Goal: Find specific page/section: Find specific page/section

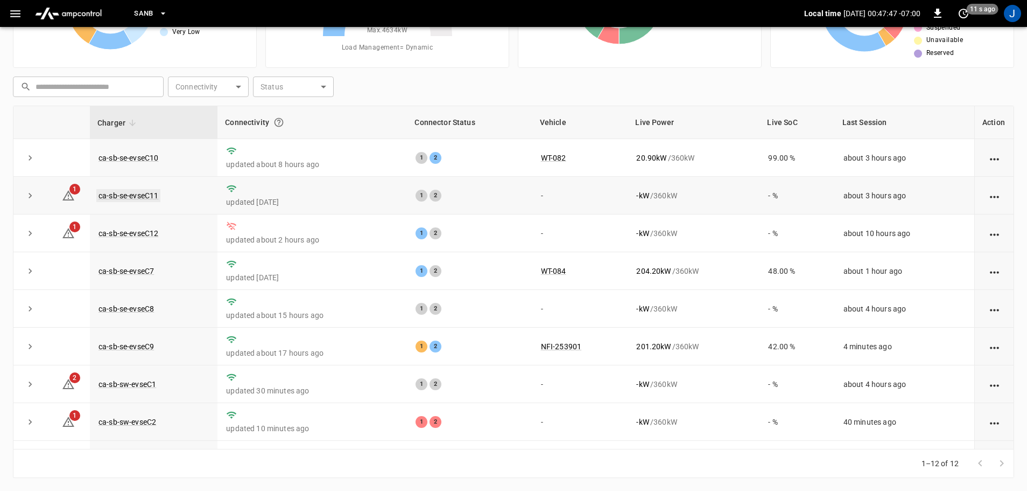
click at [128, 199] on link "ca-sb-se-evseC11" at bounding box center [128, 195] width 64 height 13
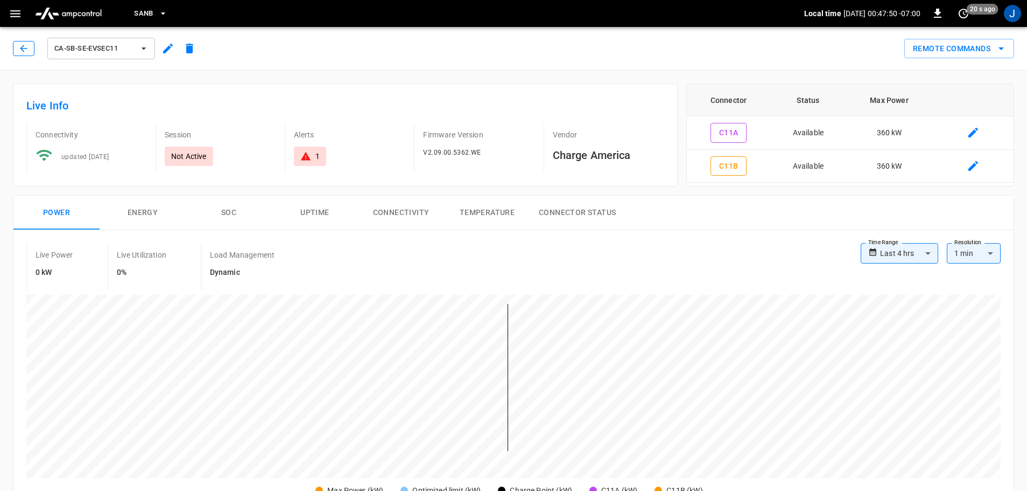
click at [31, 45] on button "button" at bounding box center [24, 48] width 22 height 15
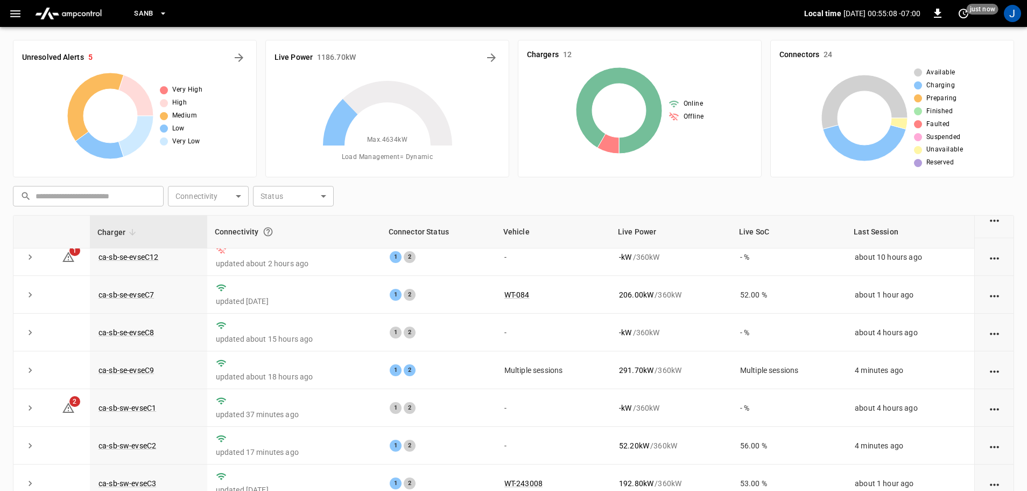
scroll to position [42, 0]
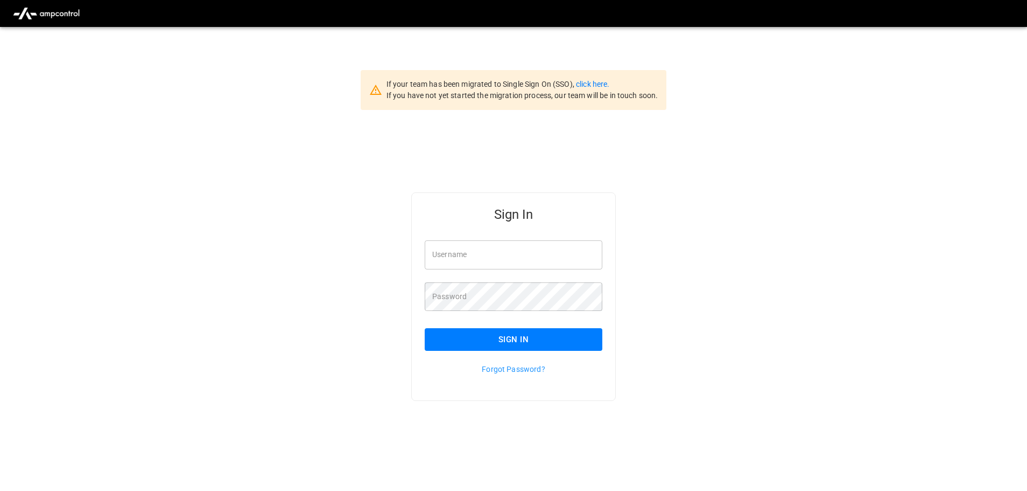
type input "**********"
click at [547, 262] on input "**********" at bounding box center [514, 254] width 178 height 29
drag, startPoint x: 513, startPoint y: 338, endPoint x: 974, endPoint y: 339, distance: 460.4
click at [513, 339] on button "Sign In" at bounding box center [514, 339] width 178 height 23
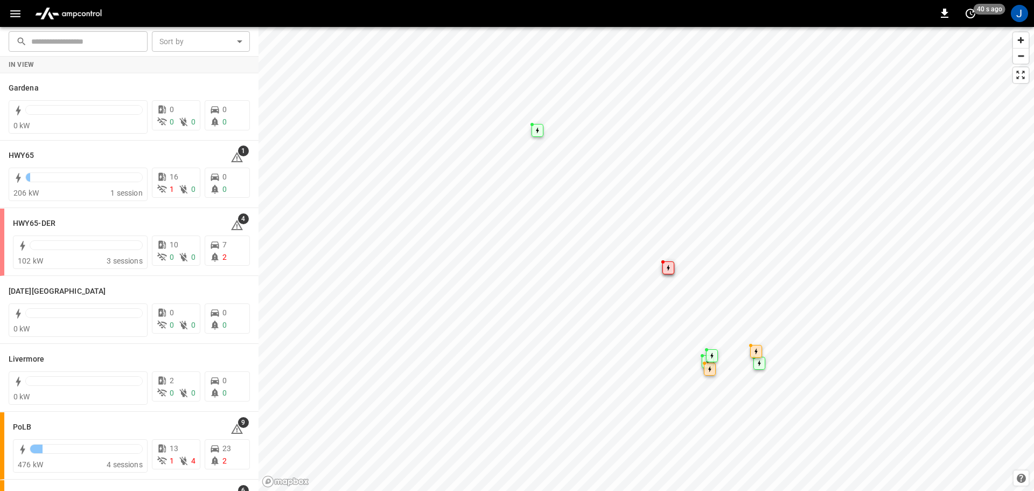
click at [14, 15] on icon "button" at bounding box center [15, 13] width 13 height 13
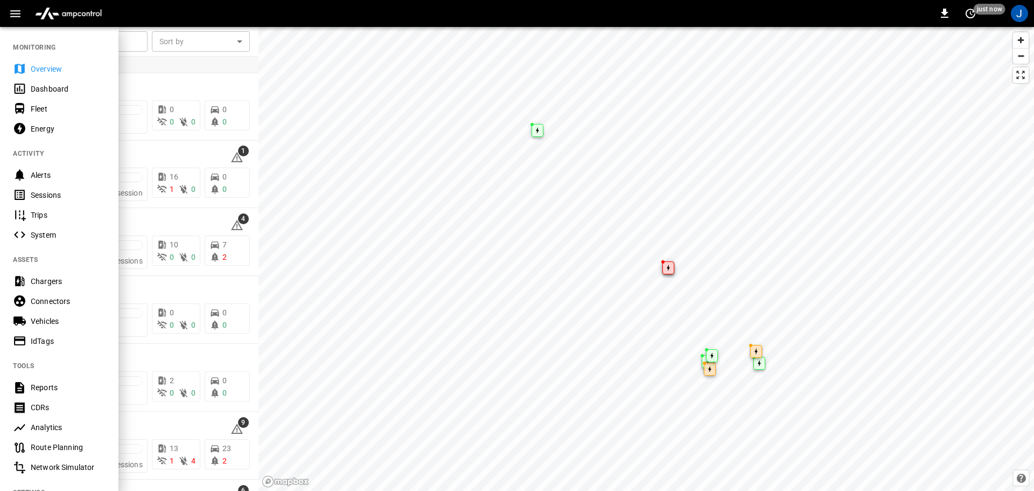
click at [44, 89] on div "Dashboard" at bounding box center [68, 88] width 75 height 11
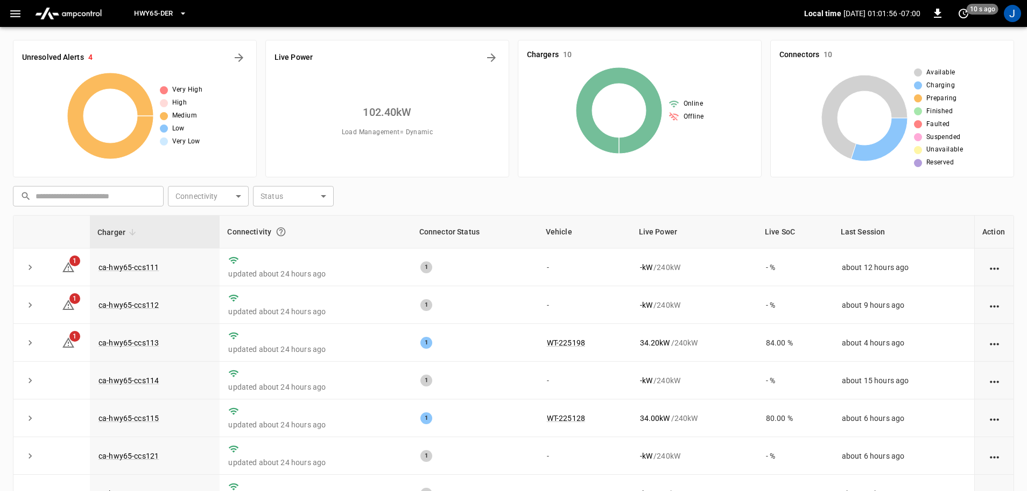
click at [17, 19] on icon "button" at bounding box center [15, 13] width 13 height 13
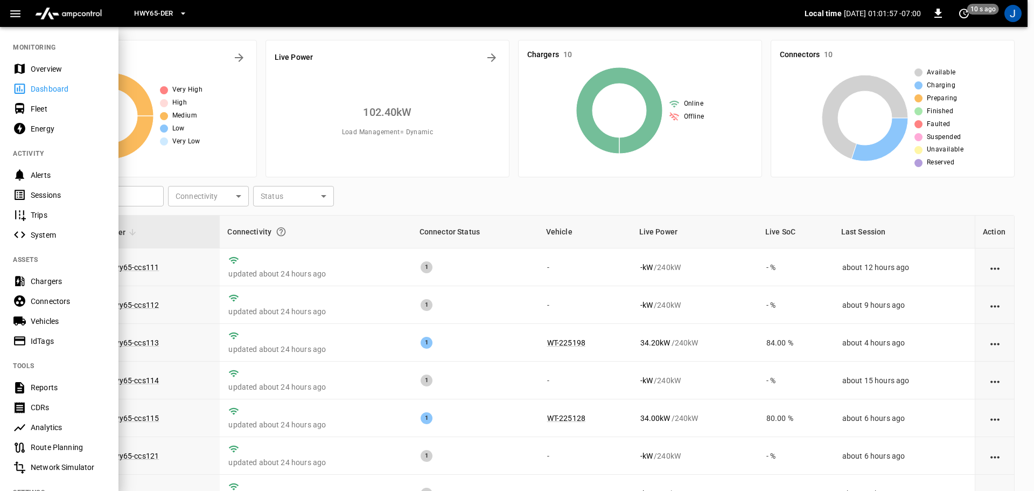
click at [40, 90] on div "Dashboard" at bounding box center [68, 88] width 75 height 11
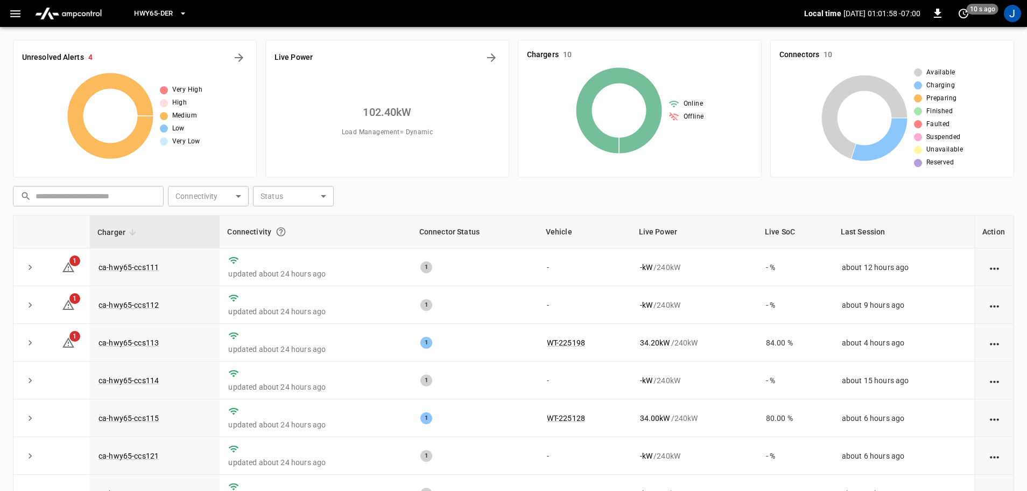
click at [183, 13] on icon "button" at bounding box center [183, 13] width 11 height 11
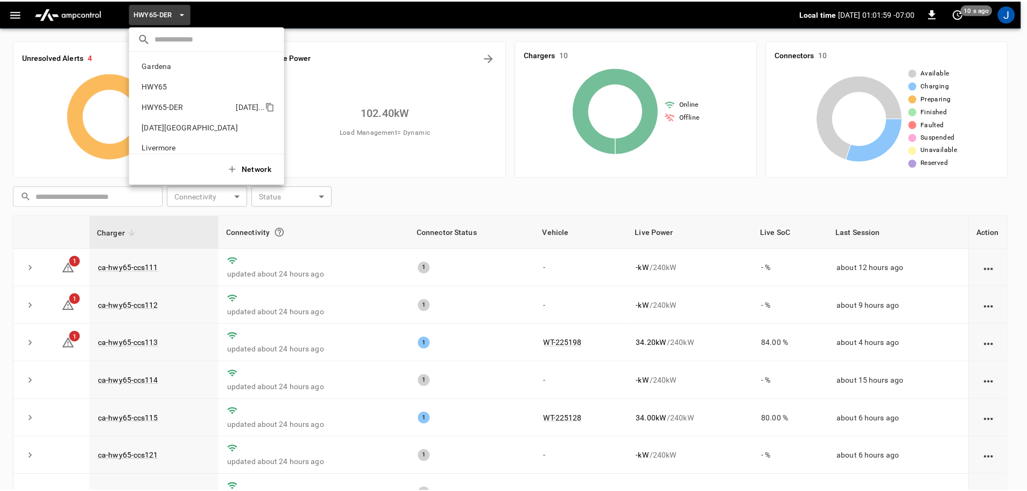
scroll to position [38, 0]
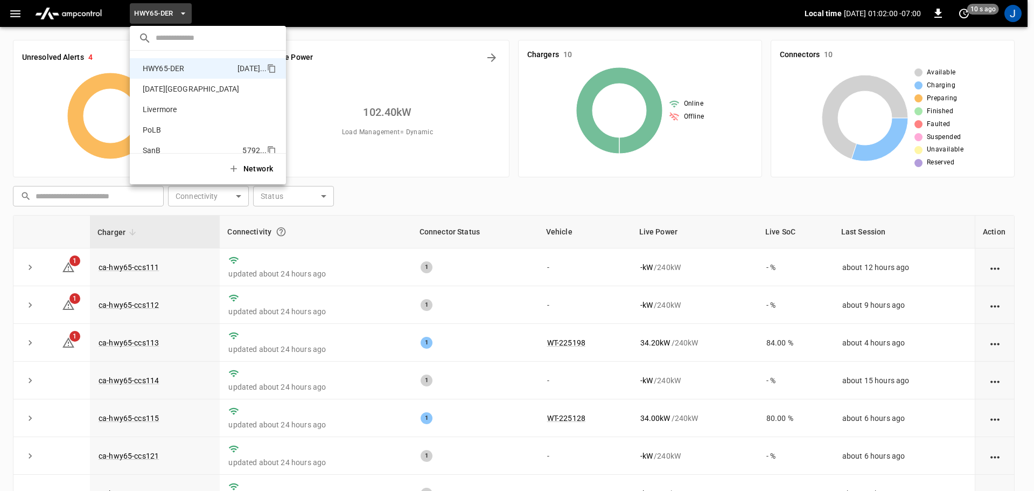
click at [151, 150] on p "SanB" at bounding box center [190, 150] width 104 height 11
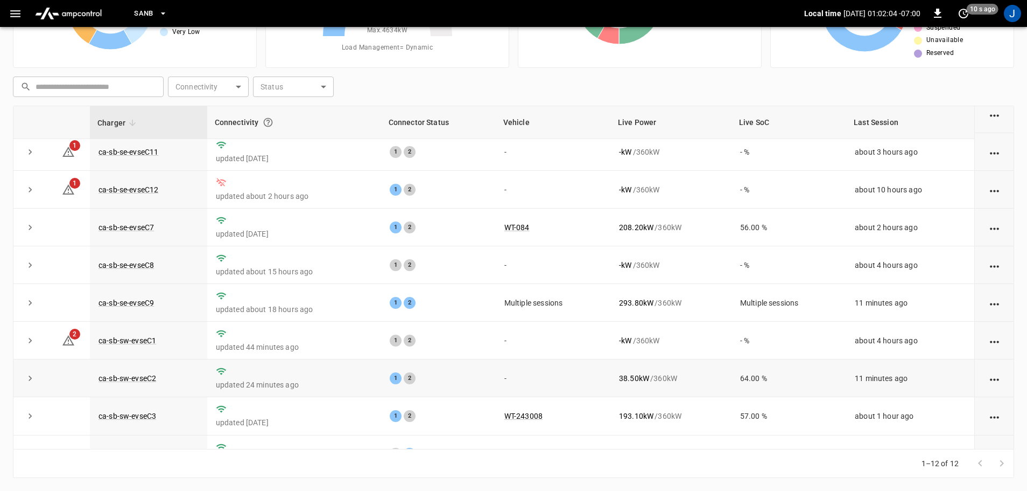
scroll to position [0, 0]
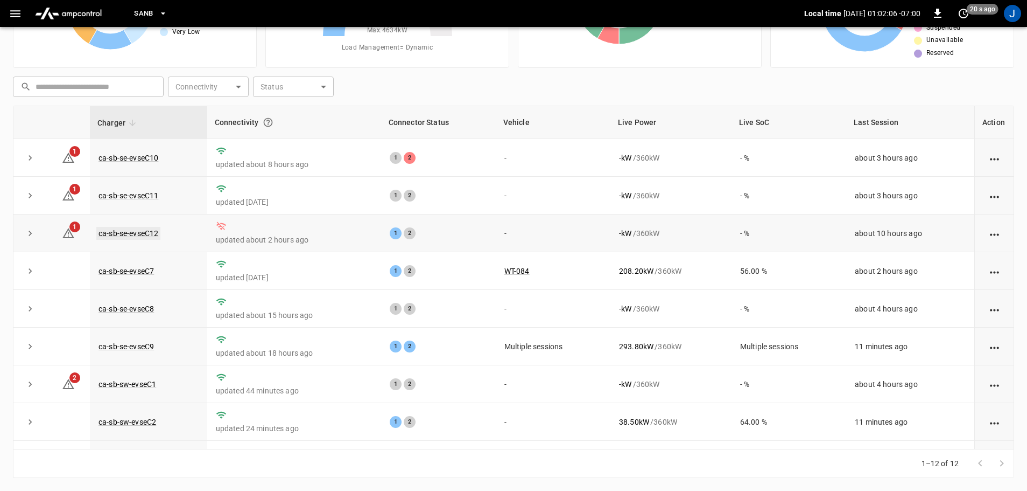
click at [131, 238] on link "ca-sb-se-evseC12" at bounding box center [128, 233] width 64 height 13
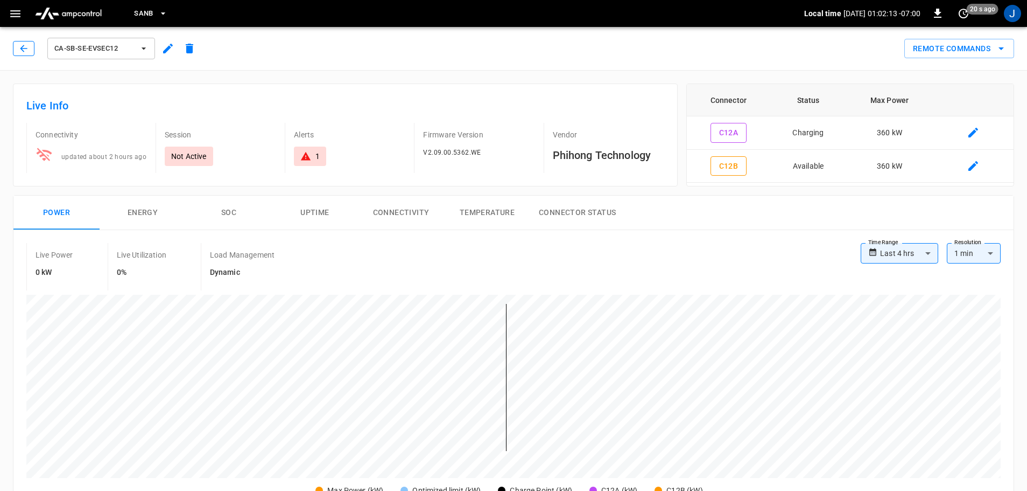
click at [25, 48] on icon "button" at bounding box center [23, 48] width 7 height 7
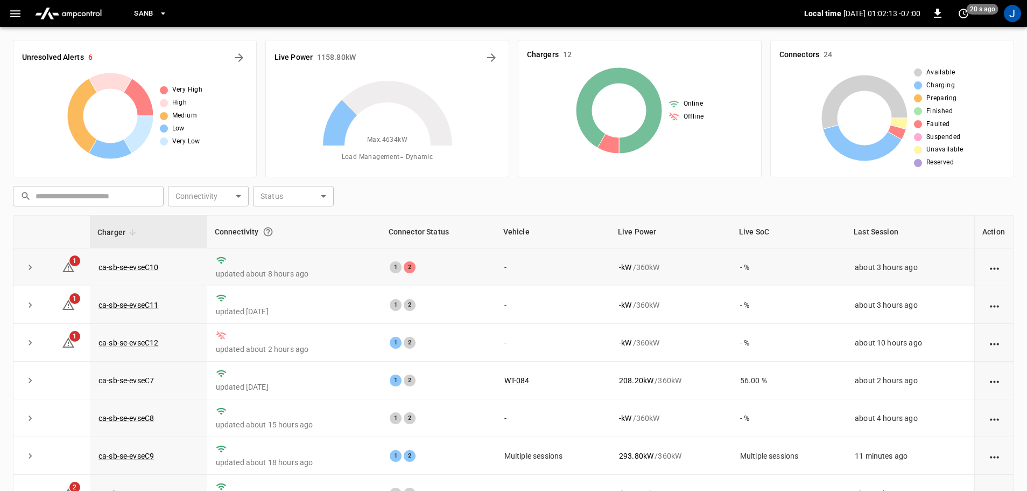
scroll to position [109, 0]
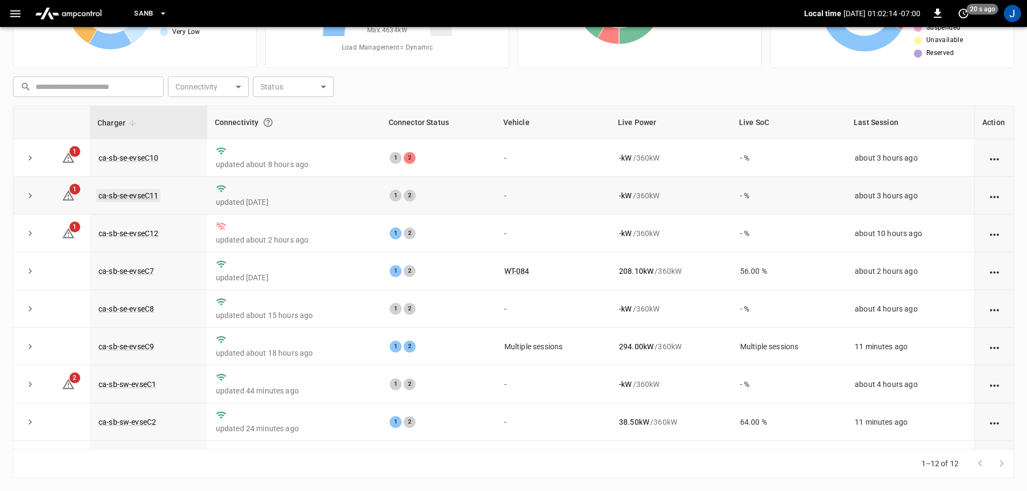
click at [141, 195] on link "ca-sb-se-evseC11" at bounding box center [128, 195] width 64 height 13
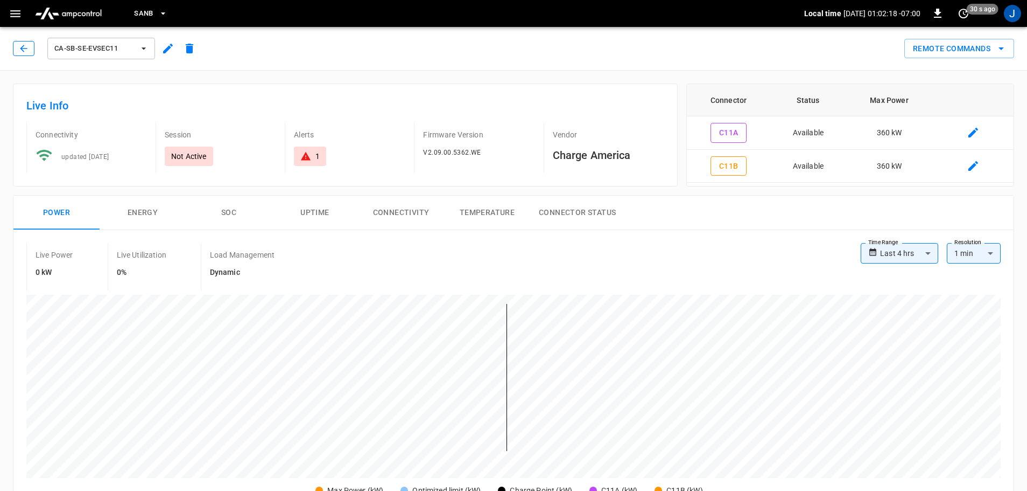
click at [18, 46] on button "button" at bounding box center [24, 48] width 22 height 15
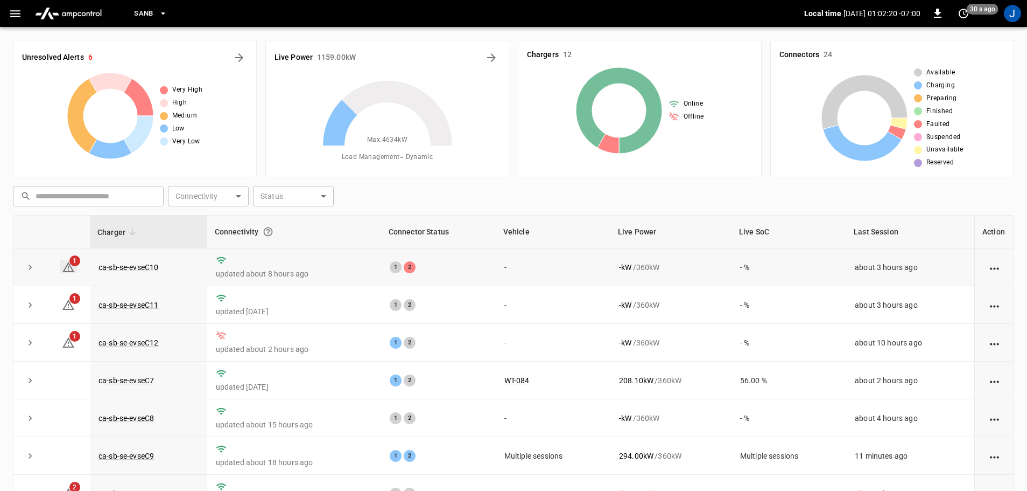
scroll to position [109, 0]
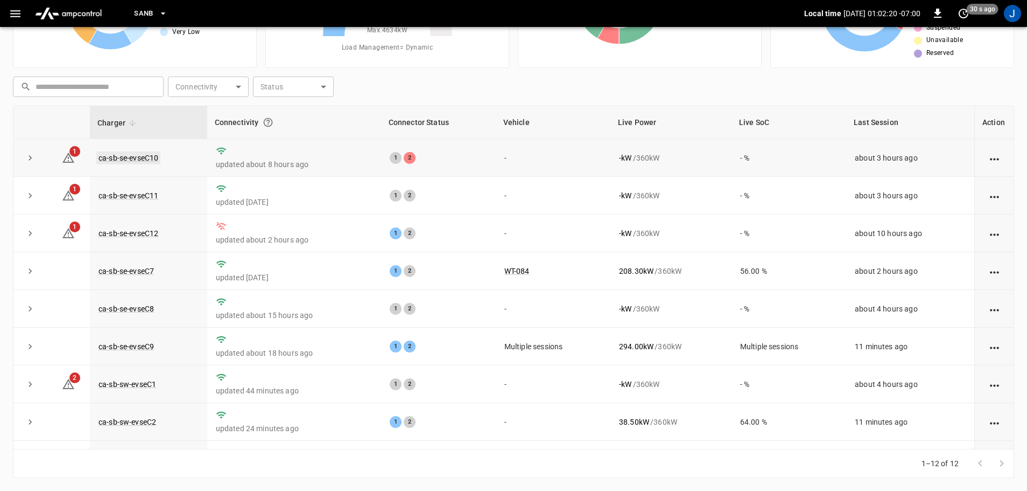
click at [142, 158] on link "ca-sb-se-evseC10" at bounding box center [128, 157] width 64 height 13
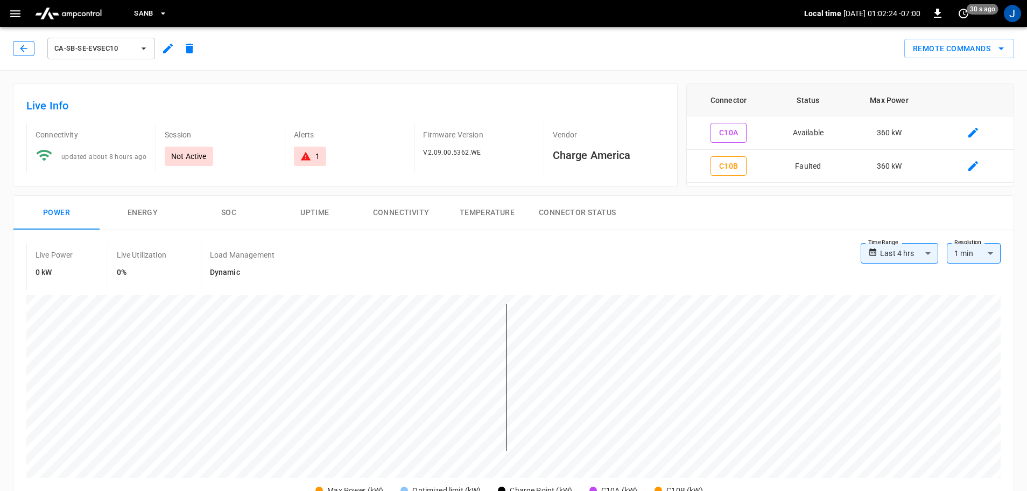
click at [13, 48] on button "button" at bounding box center [24, 48] width 22 height 15
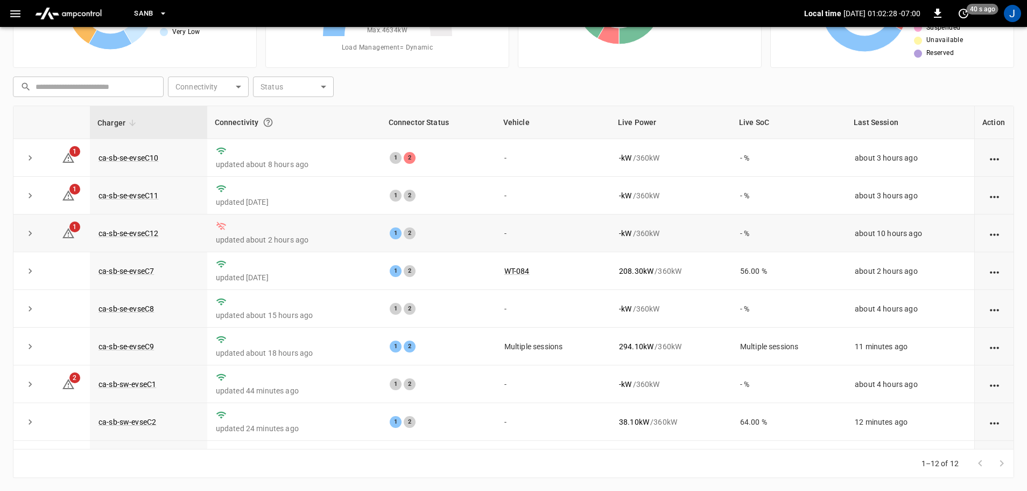
scroll to position [149, 0]
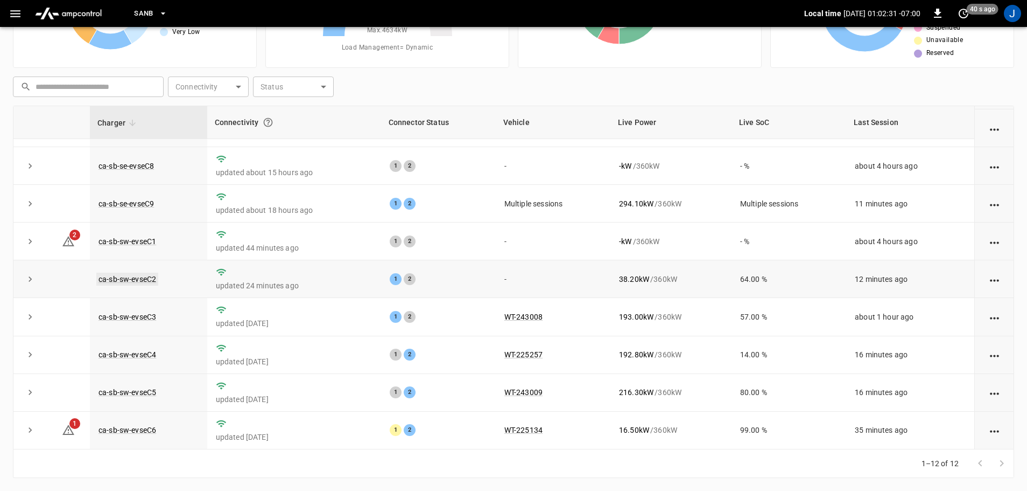
click at [122, 276] on link "ca-sb-sw-evseC2" at bounding box center [127, 278] width 62 height 13
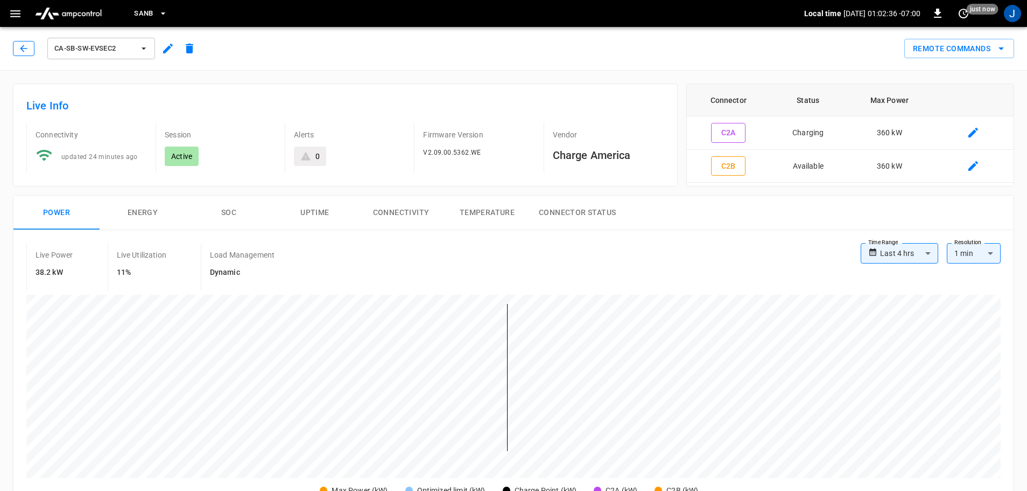
click at [25, 49] on icon "button" at bounding box center [23, 48] width 11 height 11
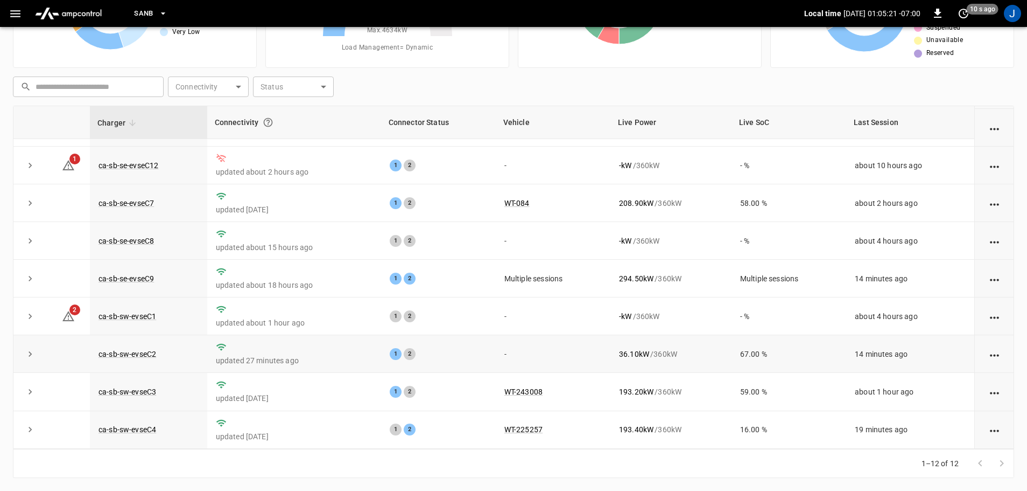
scroll to position [108, 0]
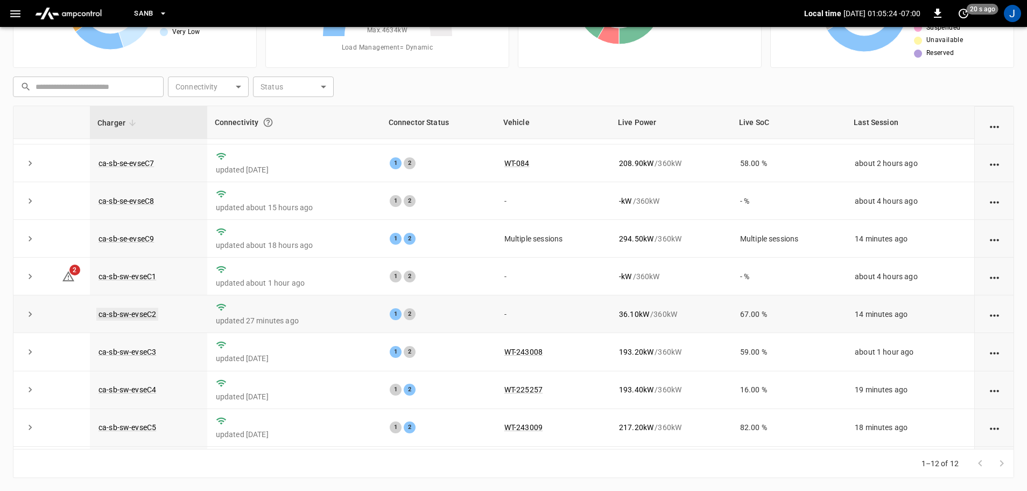
click at [112, 320] on link "ca-sb-sw-evseC2" at bounding box center [127, 313] width 62 height 13
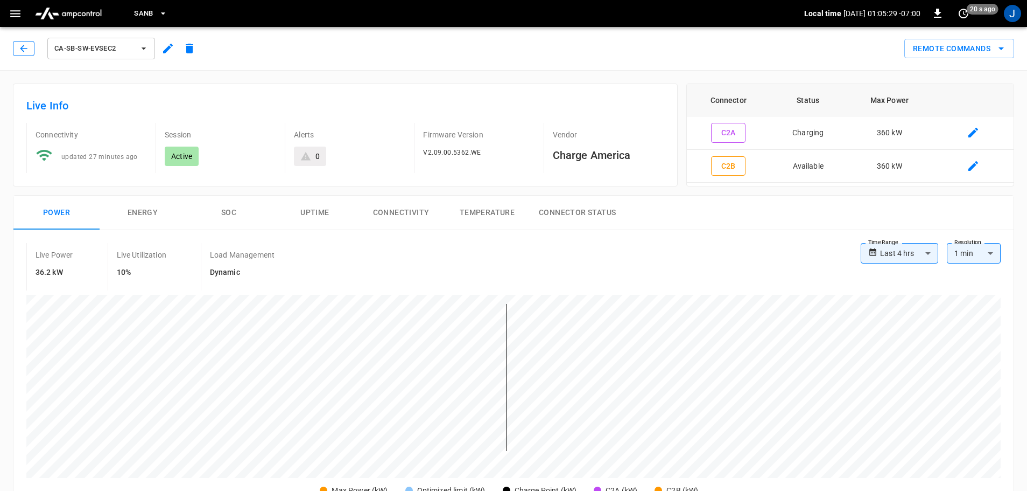
click at [16, 46] on button "button" at bounding box center [24, 48] width 22 height 15
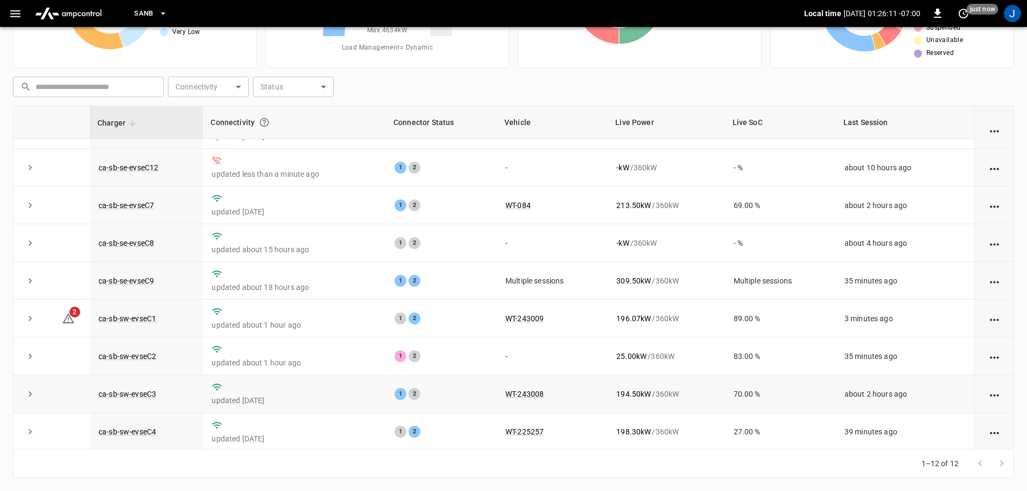
scroll to position [149, 0]
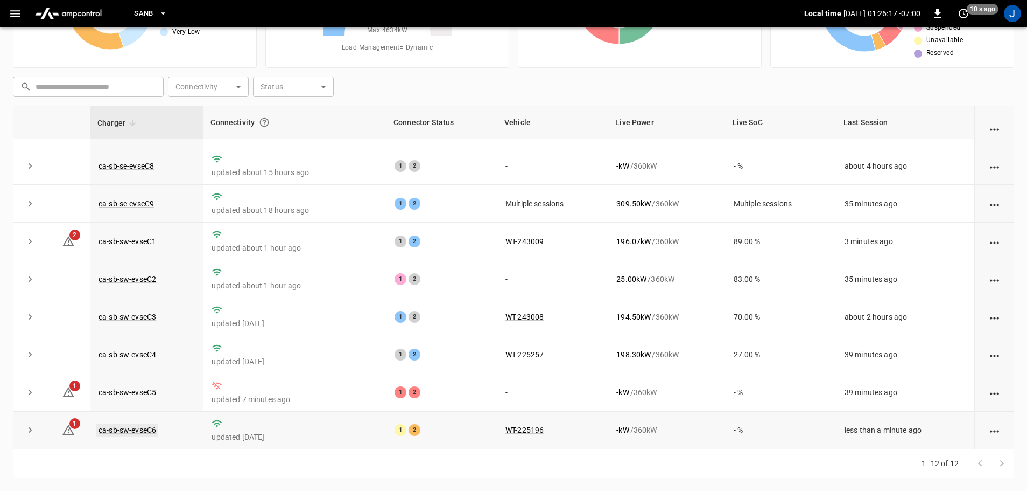
click at [135, 431] on link "ca-sb-sw-evseC6" at bounding box center [127, 429] width 62 height 13
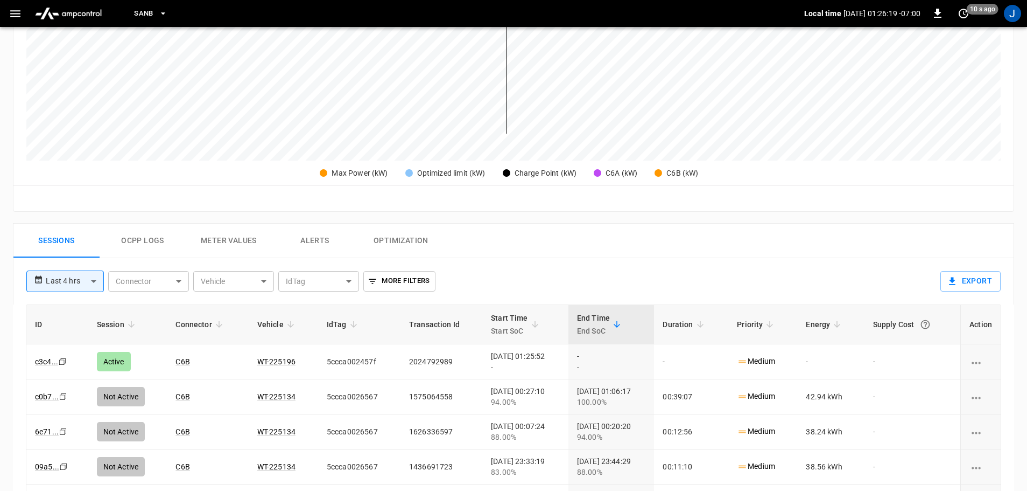
scroll to position [323, 0]
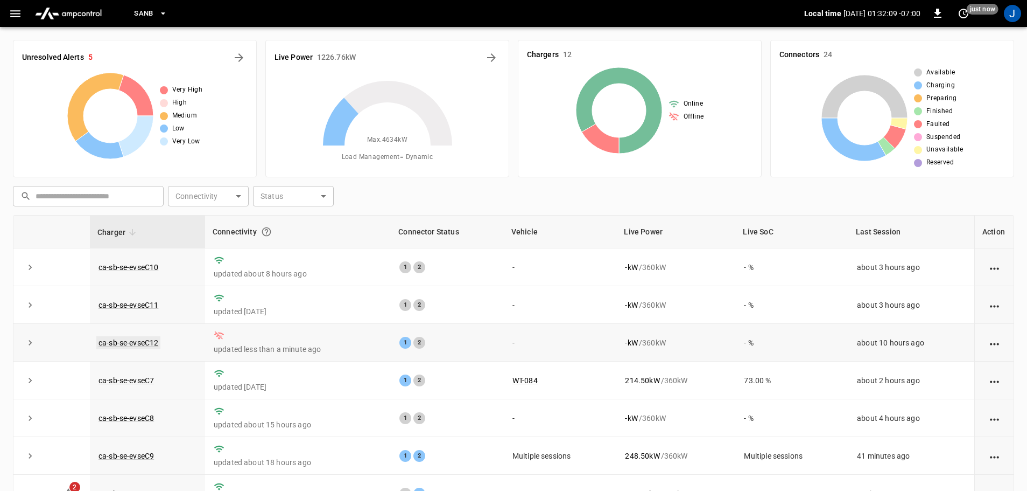
click at [128, 344] on link "ca-sb-se-evseC12" at bounding box center [128, 342] width 64 height 13
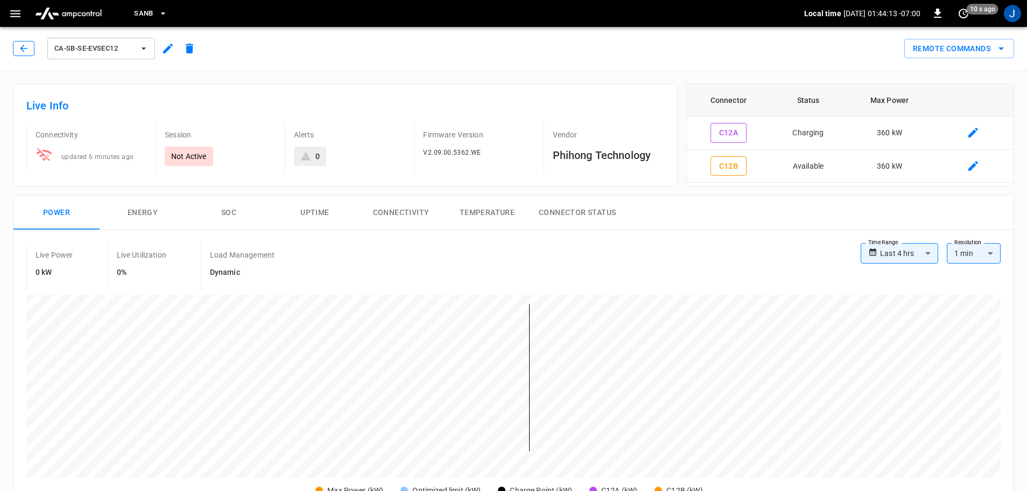
click at [13, 42] on button "button" at bounding box center [24, 48] width 22 height 15
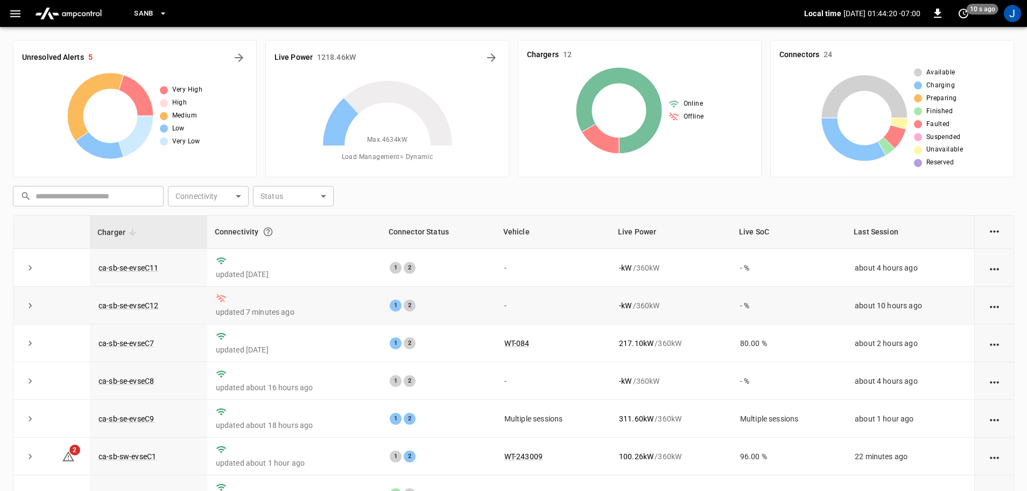
scroll to position [54, 0]
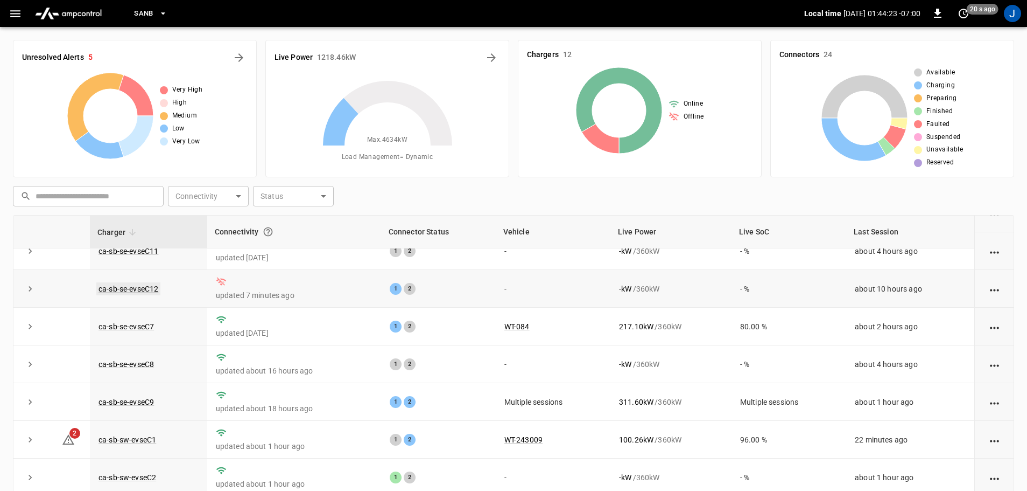
click at [148, 289] on link "ca-sb-se-evseC12" at bounding box center [128, 288] width 64 height 13
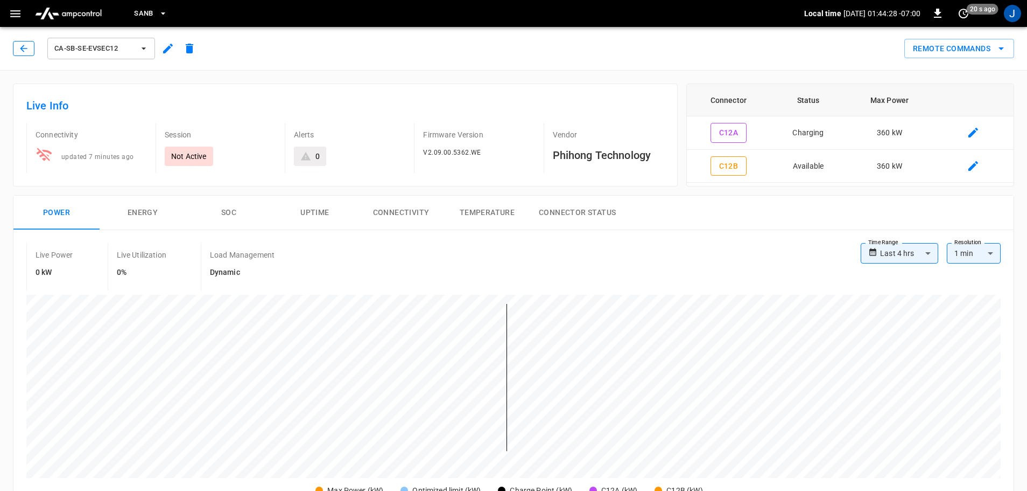
click at [24, 55] on button "button" at bounding box center [24, 48] width 22 height 15
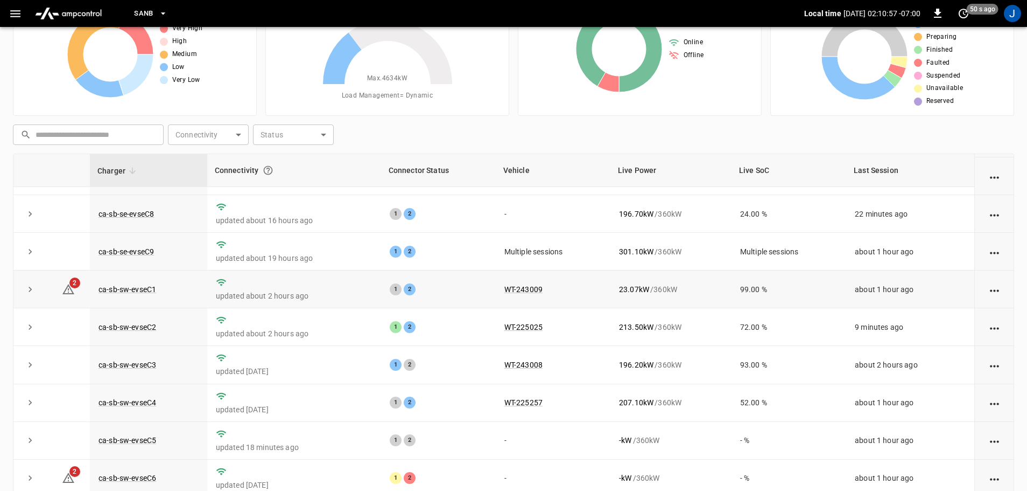
scroll to position [109, 0]
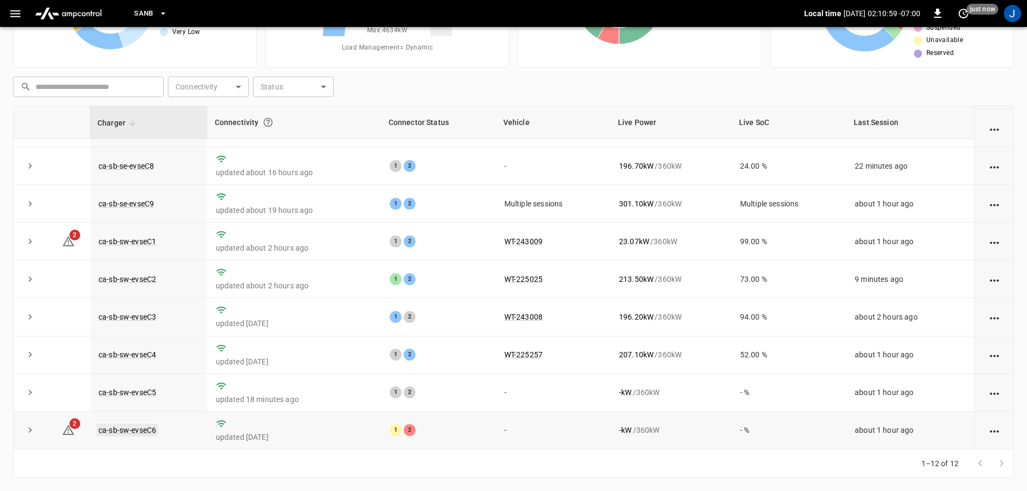
click at [128, 431] on link "ca-sb-sw-evseC6" at bounding box center [127, 429] width 62 height 13
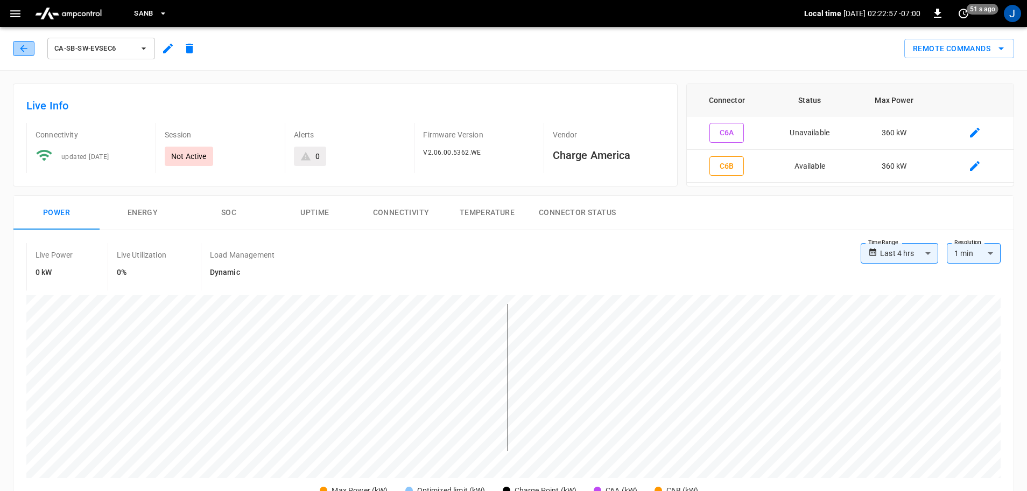
click at [16, 47] on button "button" at bounding box center [24, 48] width 22 height 15
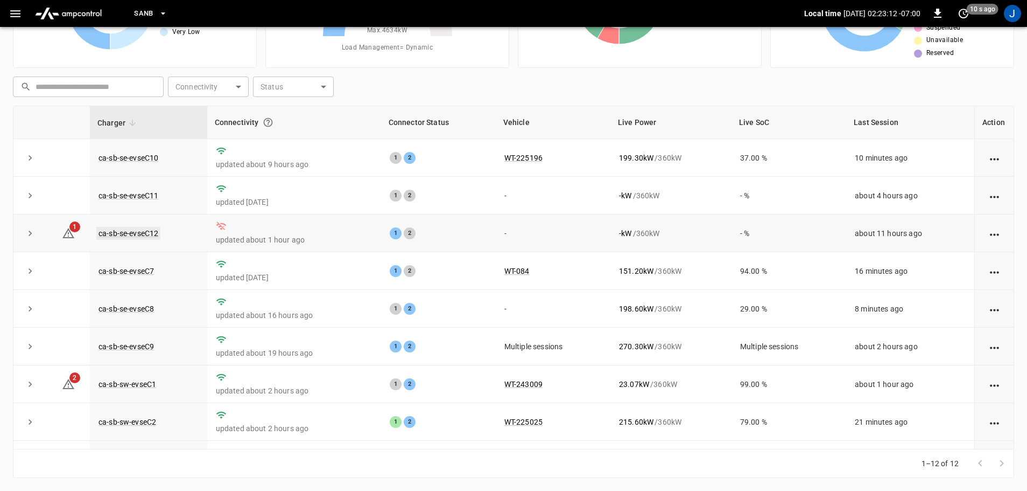
click at [131, 237] on link "ca-sb-se-evseC12" at bounding box center [128, 233] width 64 height 13
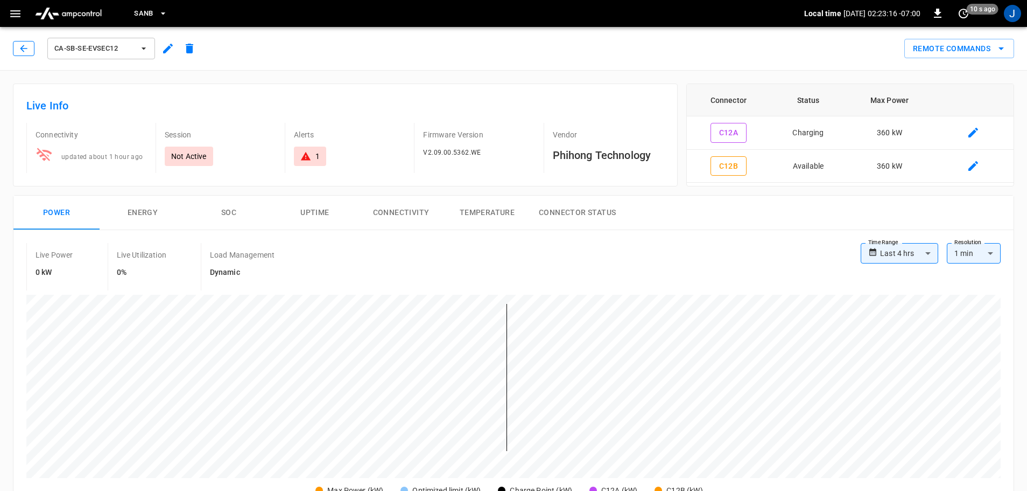
click at [25, 44] on icon "button" at bounding box center [23, 48] width 11 height 11
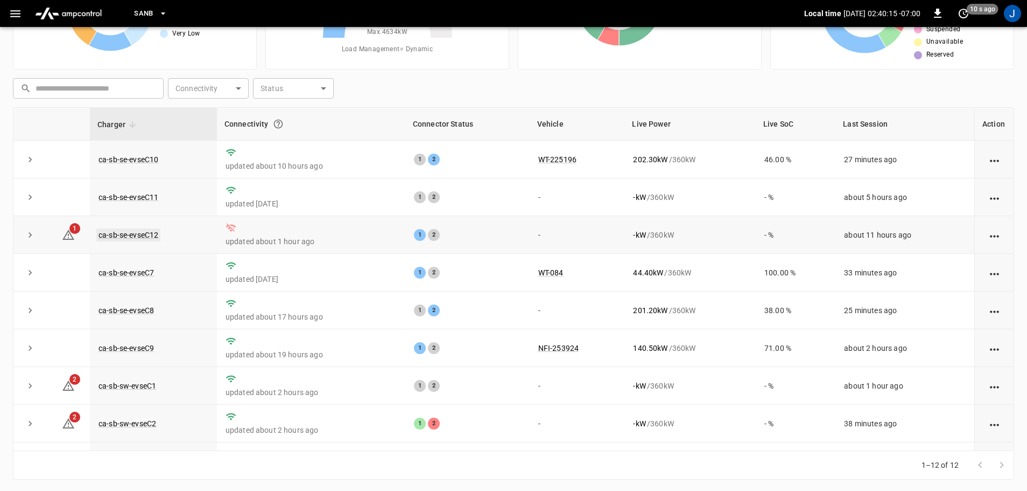
click at [124, 234] on link "ca-sb-se-evseC12" at bounding box center [128, 234] width 64 height 13
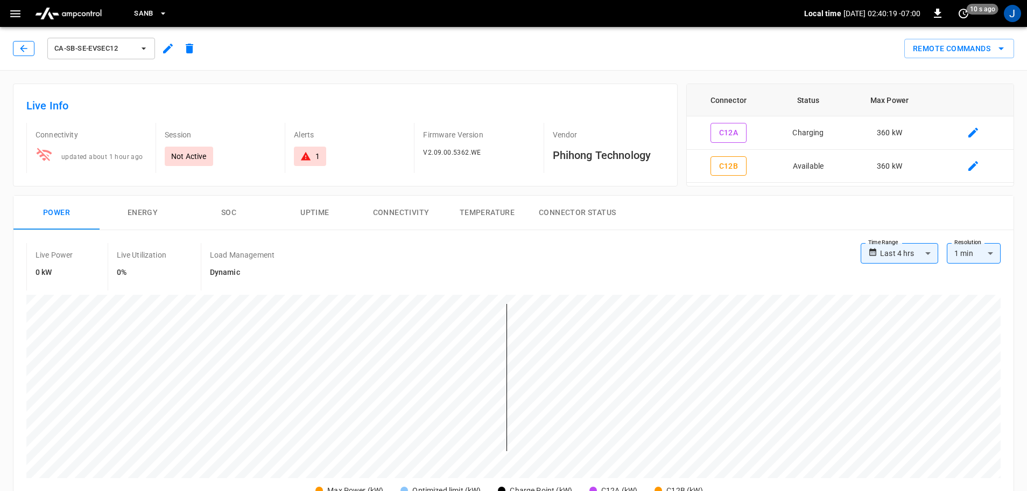
click at [27, 46] on icon "button" at bounding box center [23, 48] width 11 height 11
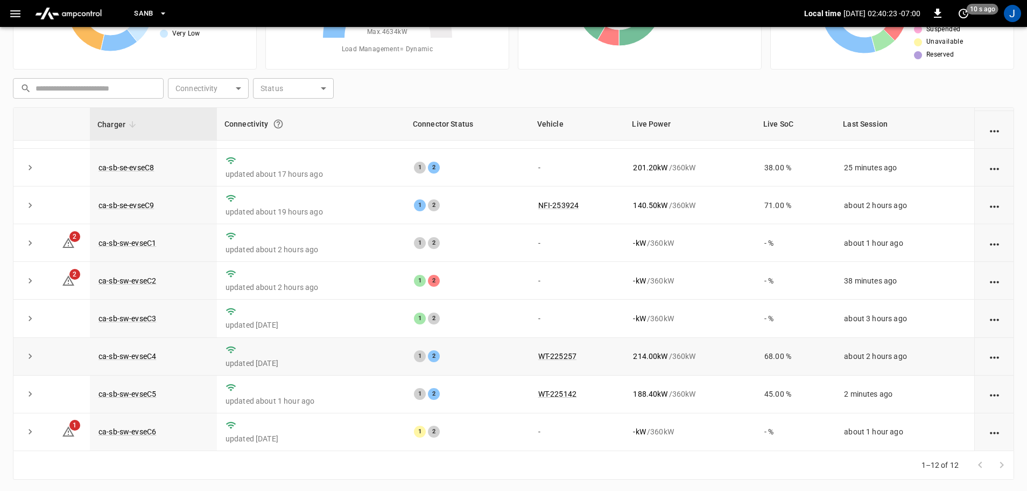
scroll to position [109, 0]
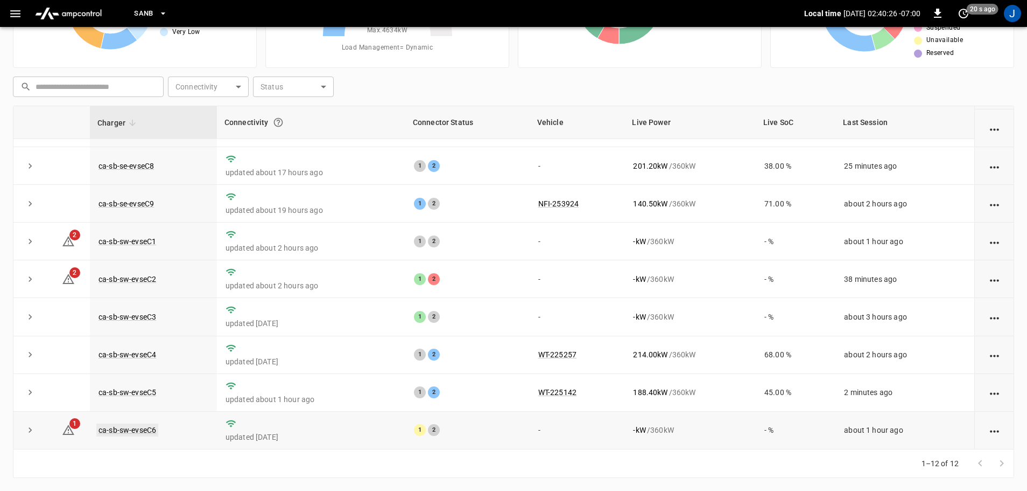
click at [133, 431] on link "ca-sb-sw-evseC6" at bounding box center [127, 429] width 62 height 13
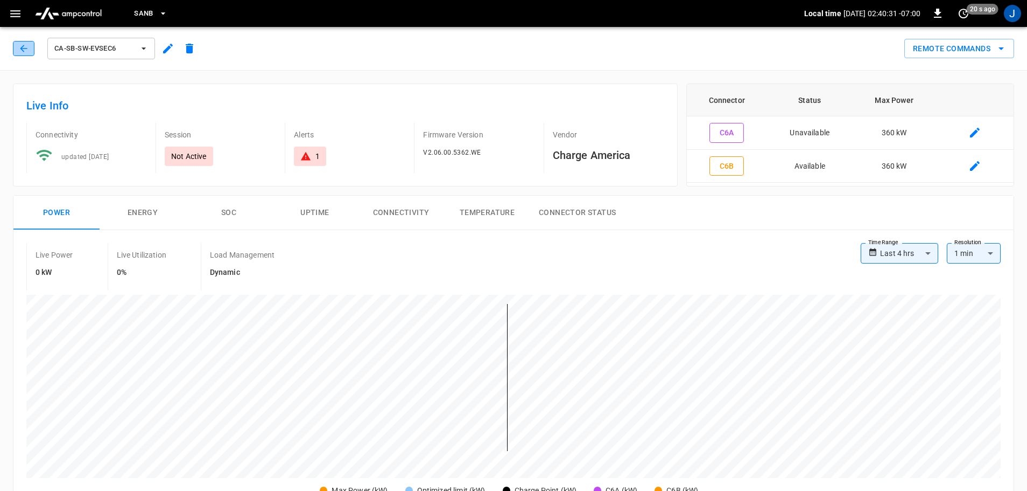
click at [22, 50] on icon "button" at bounding box center [23, 48] width 7 height 7
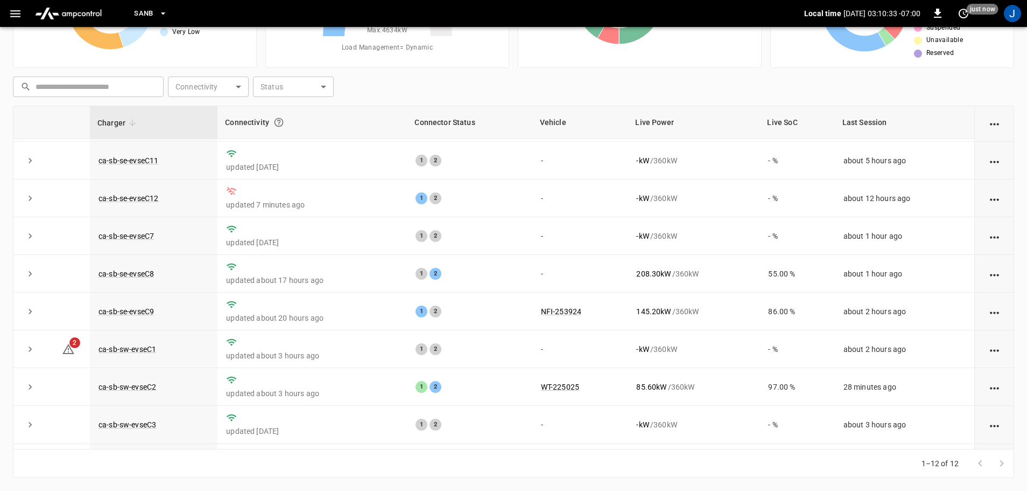
scroll to position [54, 0]
